Goal: Find specific page/section: Find specific page/section

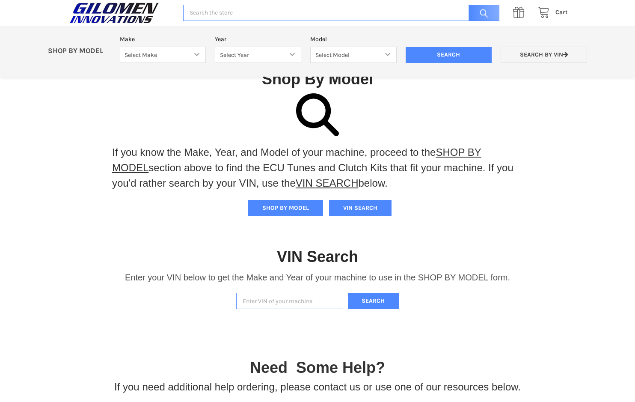
scroll to position [178, 0]
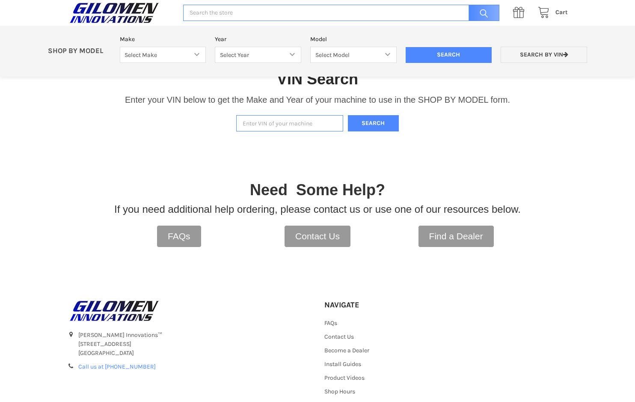
click at [281, 124] on input "Enter VIN of your machine" at bounding box center [289, 123] width 107 height 17
type input "[US_VEHICLE_IDENTIFICATION_NUMBER]"
click at [362, 131] on button "Search" at bounding box center [373, 123] width 51 height 17
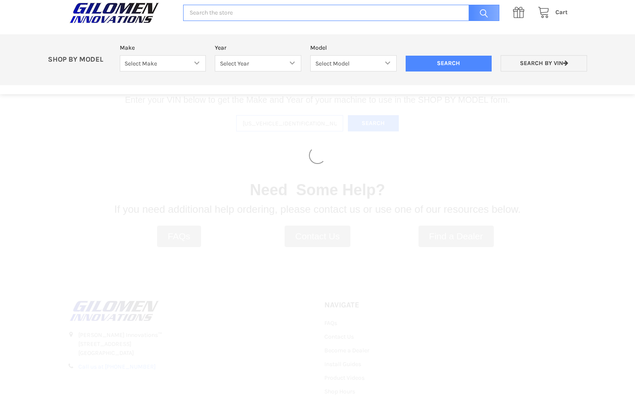
select select "690"
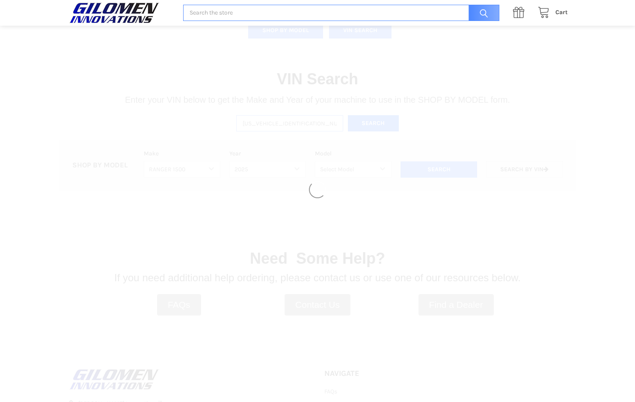
select select "692"
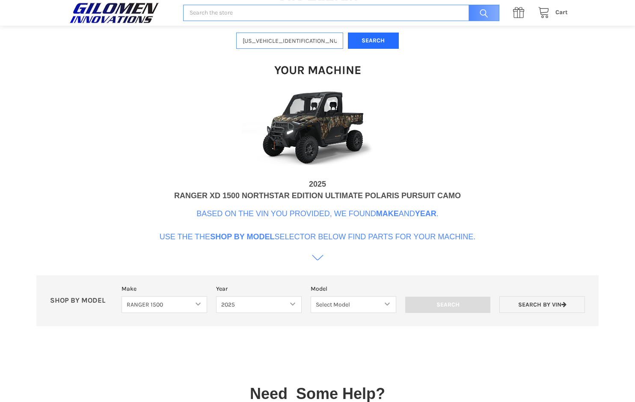
scroll to position [262, 0]
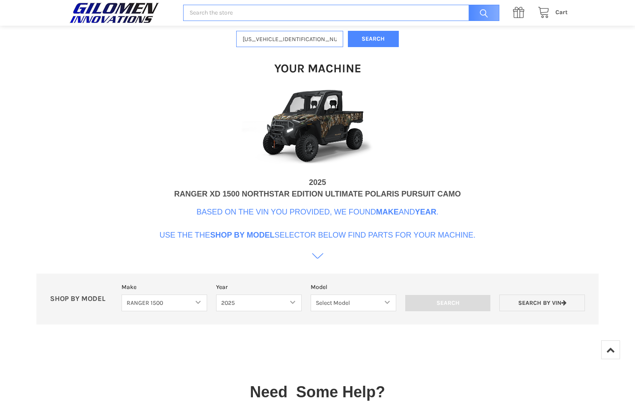
click at [318, 257] on icon at bounding box center [318, 256] width 12 height 12
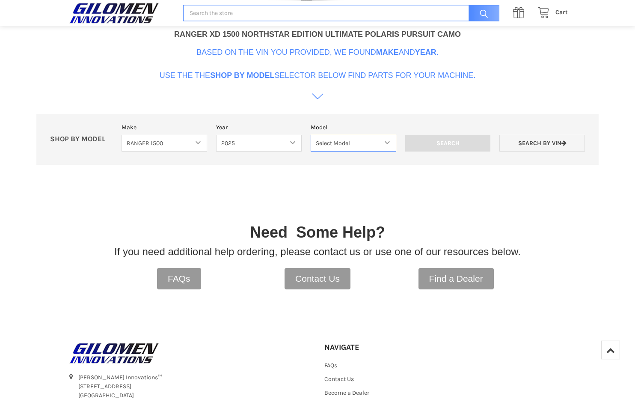
scroll to position [421, 0]
click at [311, 135] on select "Select Model RANGER XD 1500 RANGER XD 1500 NORTHSTAR" at bounding box center [354, 143] width 86 height 17
select select "696"
click option "RANGER XD 1500 NORTHSTAR" at bounding box center [0, 0] width 0 height 0
click at [464, 143] on input "Search" at bounding box center [448, 144] width 86 height 16
